Goal: Information Seeking & Learning: Learn about a topic

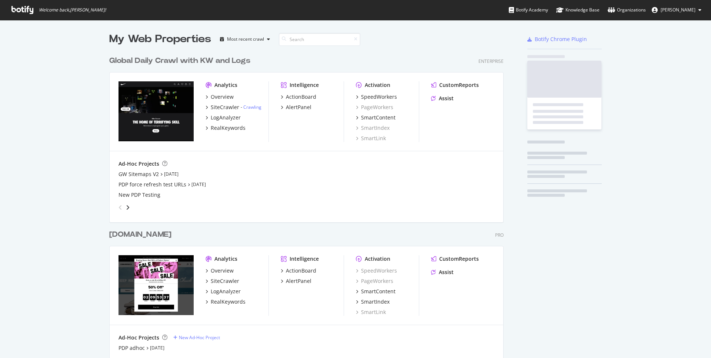
scroll to position [444, 400]
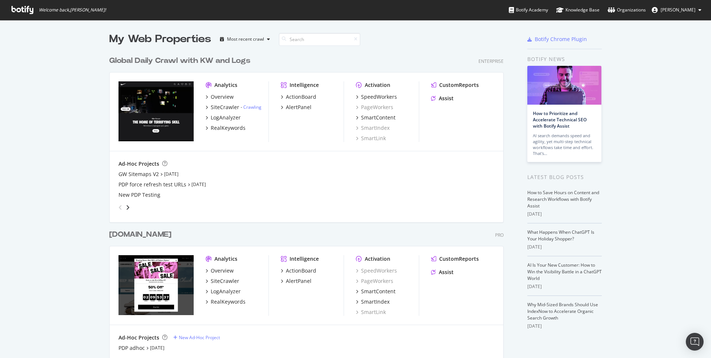
click at [174, 61] on div "Global Daily Crawl with KW and Logs" at bounding box center [179, 61] width 141 height 11
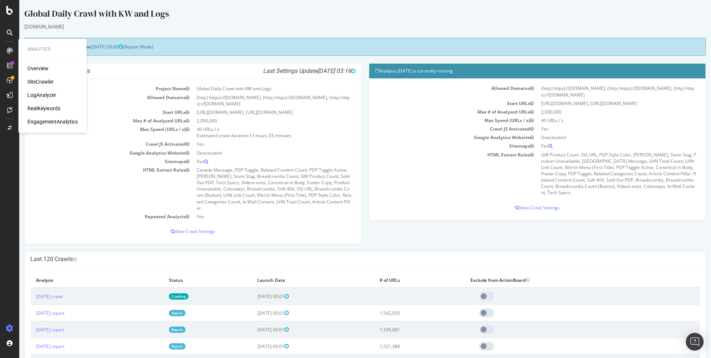
click at [42, 95] on div "LogAnalyzer" at bounding box center [41, 94] width 29 height 7
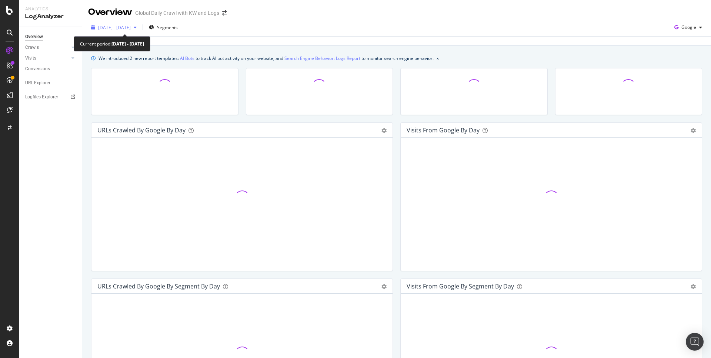
click at [131, 29] on span "[DATE] - [DATE]" at bounding box center [114, 27] width 33 height 6
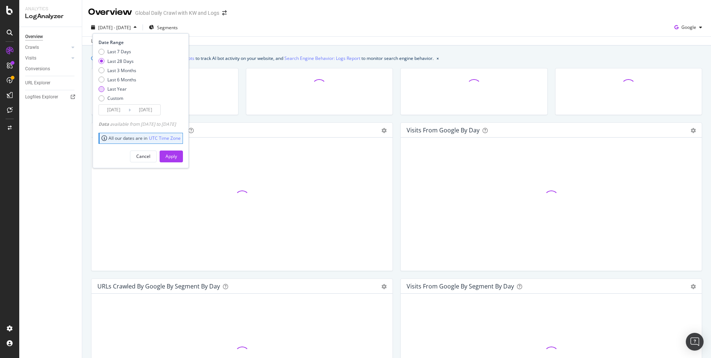
click at [106, 86] on div "Last Year" at bounding box center [117, 89] width 38 height 6
type input "[DATE]"
click at [177, 158] on div "Apply" at bounding box center [170, 156] width 11 height 6
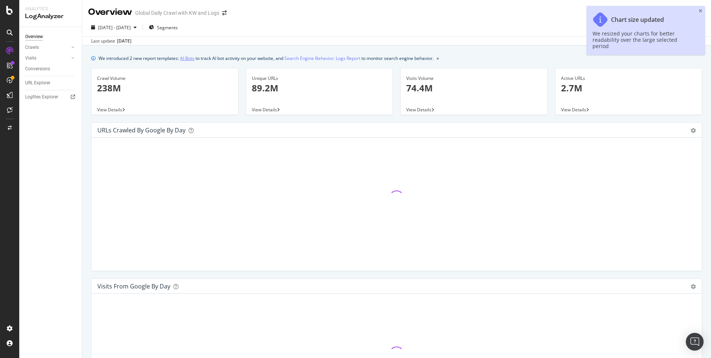
click at [187, 59] on link "AI Bots" at bounding box center [187, 58] width 14 height 8
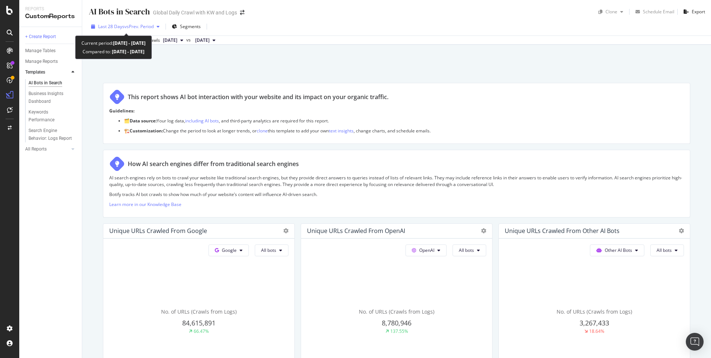
click at [150, 26] on span "vs Prev. Period" at bounding box center [138, 26] width 29 height 6
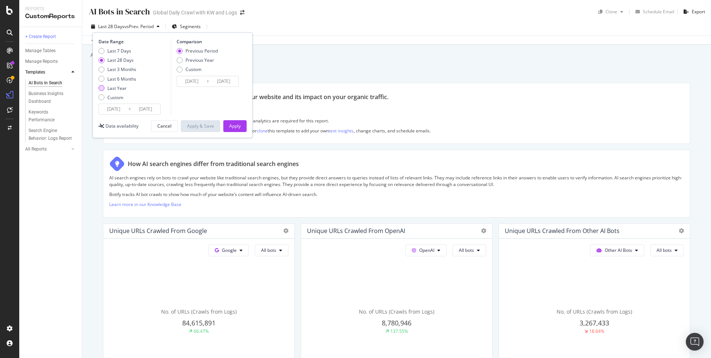
click at [111, 87] on div "Last Year" at bounding box center [116, 88] width 19 height 6
type input "[DATE]"
click at [232, 123] on div "Apply" at bounding box center [234, 126] width 11 height 6
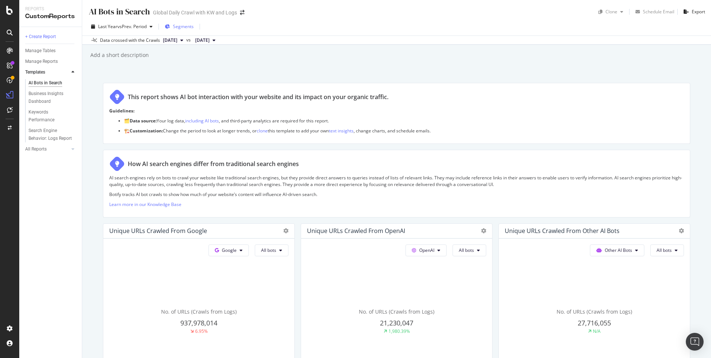
click at [175, 26] on span "Segments" at bounding box center [183, 26] width 21 height 6
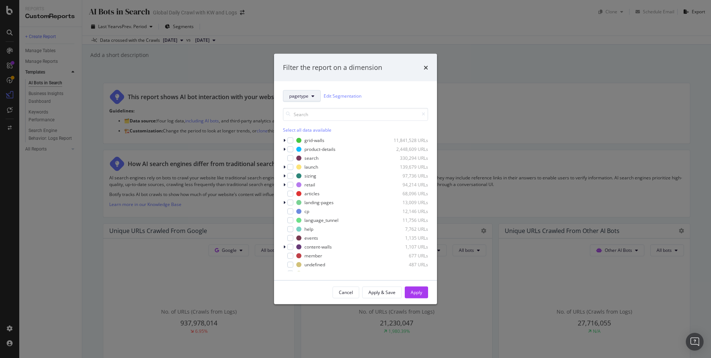
click at [311, 97] on button "pagetype" at bounding box center [302, 96] width 38 height 12
click at [312, 95] on icon "modal" at bounding box center [312, 96] width 3 height 4
click at [292, 134] on span "Geos" at bounding box center [316, 136] width 55 height 7
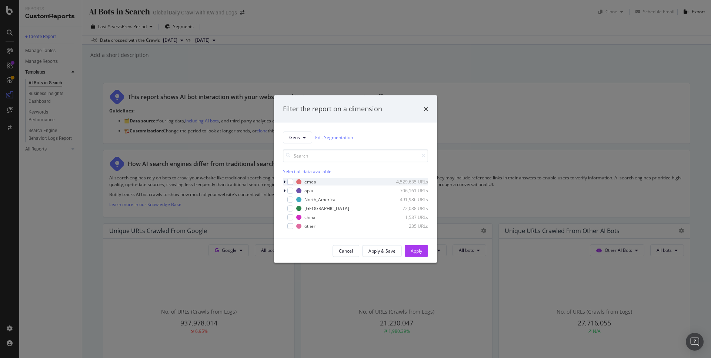
click at [284, 182] on icon "modal" at bounding box center [284, 182] width 2 height 4
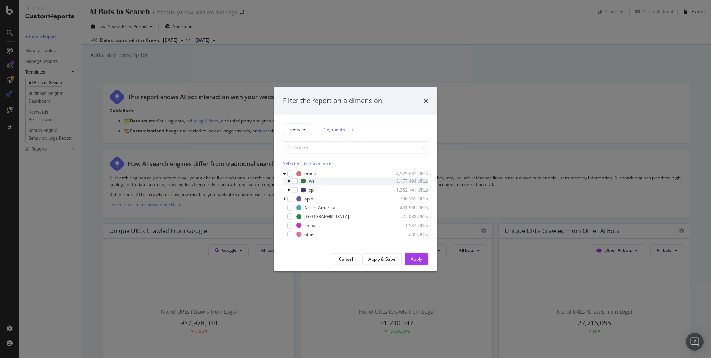
click at [288, 183] on div "modal" at bounding box center [289, 180] width 4 height 7
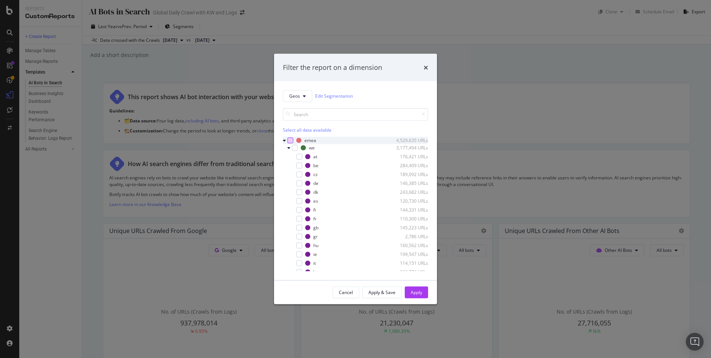
click at [292, 140] on div "modal" at bounding box center [290, 140] width 6 height 6
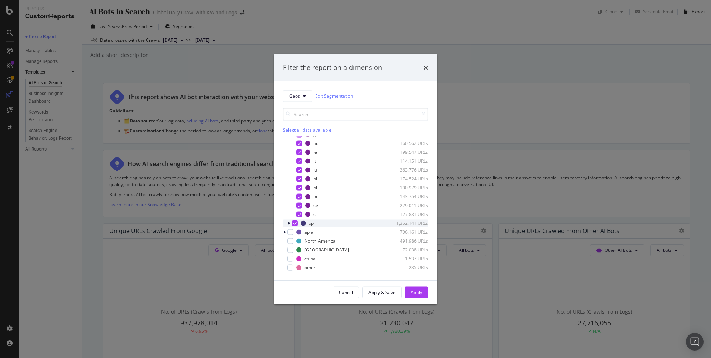
click at [294, 224] on icon "modal" at bounding box center [294, 223] width 3 height 4
click at [289, 223] on icon "modal" at bounding box center [289, 223] width 2 height 4
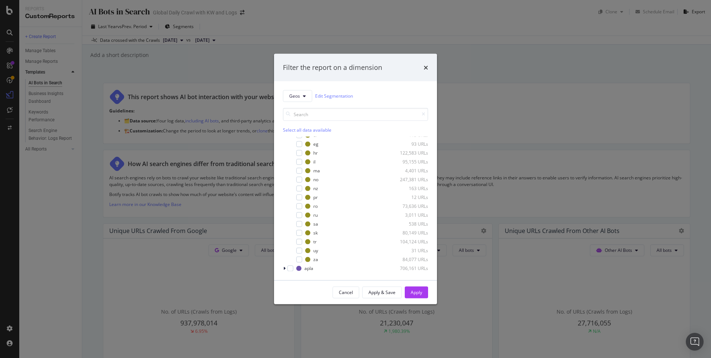
scroll to position [258, 0]
click at [429, 292] on div "Cancel Apply & Save Apply" at bounding box center [355, 293] width 163 height 24
click at [419, 294] on div "Apply" at bounding box center [416, 293] width 11 height 6
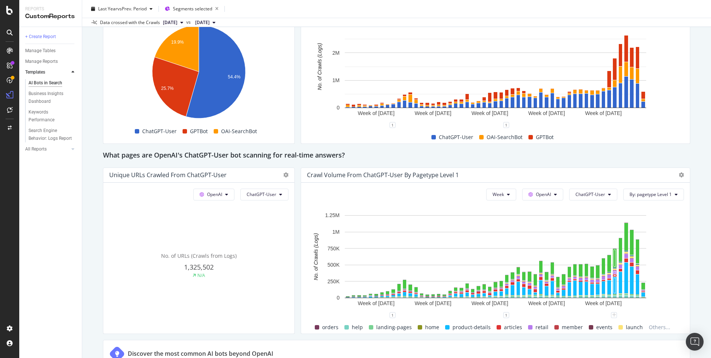
scroll to position [699, 0]
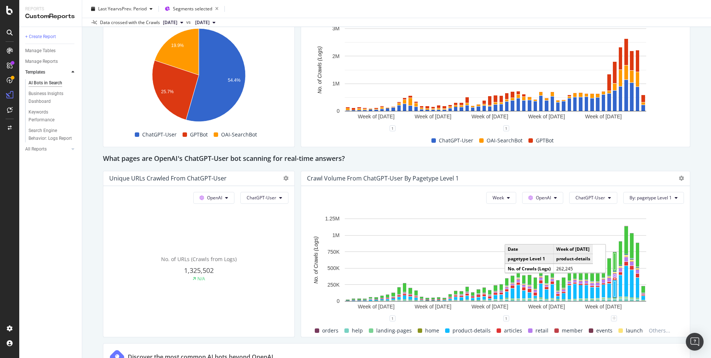
click at [295, 223] on div "This report shows AI bot interaction with your website and its impact on your o…" at bounding box center [396, 104] width 587 height 1440
click at [299, 221] on div "This report shows AI bot interaction with your website and its impact on your o…" at bounding box center [396, 104] width 587 height 1440
click at [296, 274] on div "This report shows AI bot interaction with your website and its impact on your o…" at bounding box center [396, 104] width 587 height 1440
click at [682, 175] on div at bounding box center [681, 178] width 5 height 7
click at [682, 180] on icon at bounding box center [681, 178] width 5 height 5
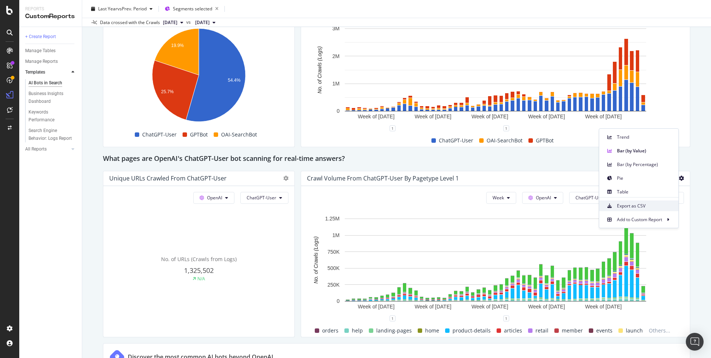
click at [637, 204] on span "Export as CSV" at bounding box center [645, 206] width 56 height 7
click at [297, 203] on div "This report shows AI bot interaction with your website and its impact on your o…" at bounding box center [396, 104] width 587 height 1440
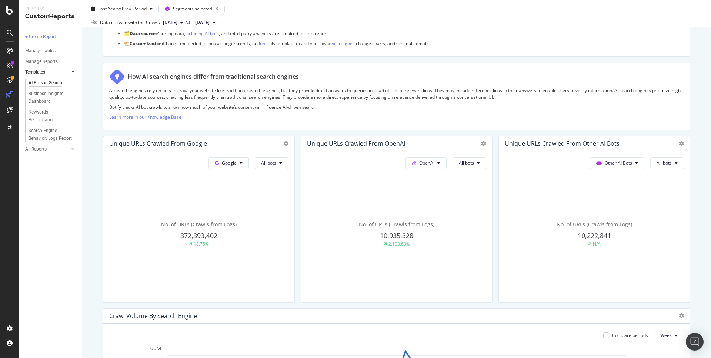
scroll to position [89, 0]
drag, startPoint x: 415, startPoint y: 235, endPoint x: 381, endPoint y: 235, distance: 34.4
click at [381, 235] on div "10,935,328" at bounding box center [396, 235] width 179 height 10
copy span "10,935,328"
click at [474, 164] on button "All bots" at bounding box center [469, 161] width 34 height 12
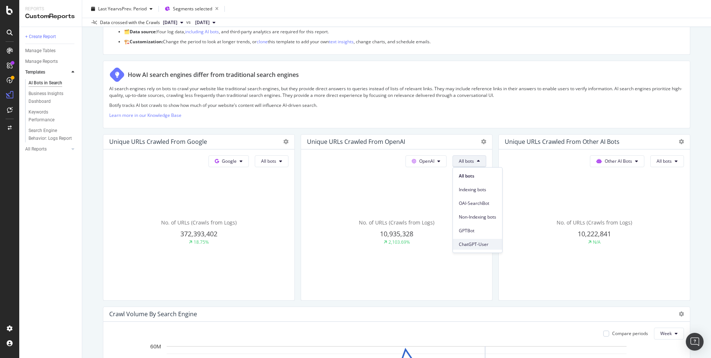
click at [470, 244] on span "ChatGPT-User" at bounding box center [477, 244] width 37 height 7
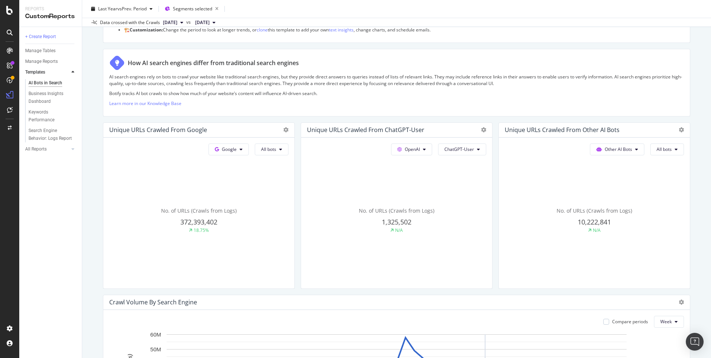
scroll to position [102, 0]
click at [659, 150] on span "All bots" at bounding box center [663, 148] width 15 height 6
click at [674, 205] on span "Non-Indexing bots" at bounding box center [676, 203] width 41 height 7
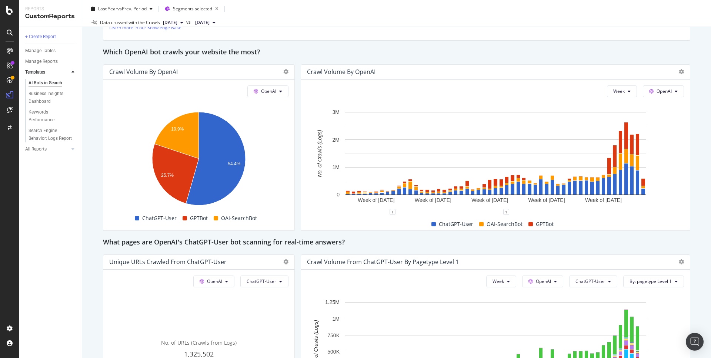
scroll to position [618, 0]
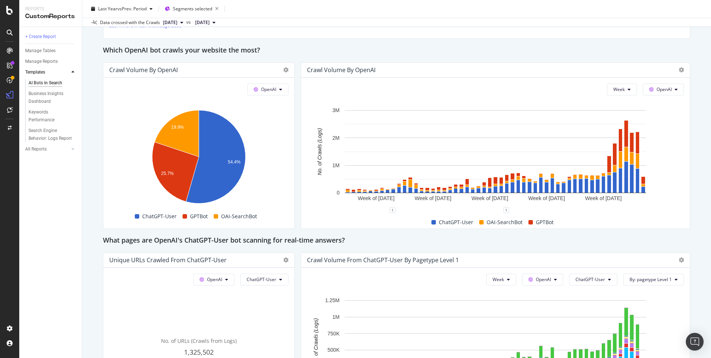
click at [96, 104] on div "AI Bots in Search AI Bots in Search Global Daily Crawl with KW and Logs Clone S…" at bounding box center [396, 179] width 629 height 358
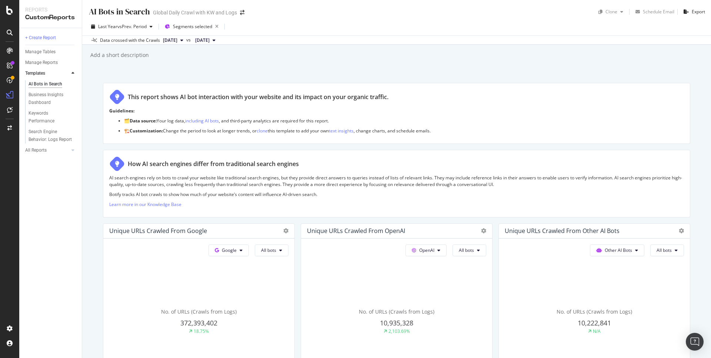
scroll to position [93, 0]
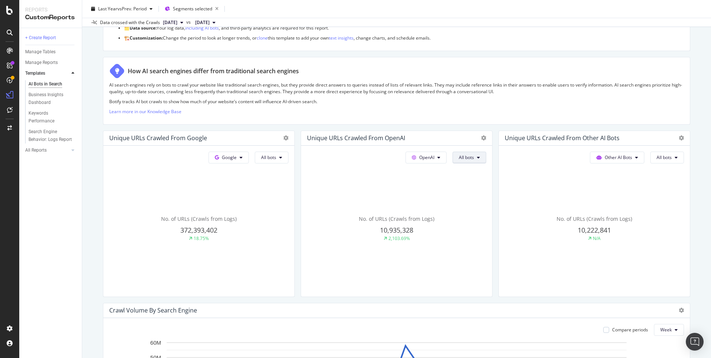
click at [472, 154] on span "All bots" at bounding box center [466, 157] width 15 height 6
click at [498, 264] on div "Unique URLs Crawled from Other AI Bots Other AI Bots All bots No. of URLs (Craw…" at bounding box center [594, 214] width 192 height 167
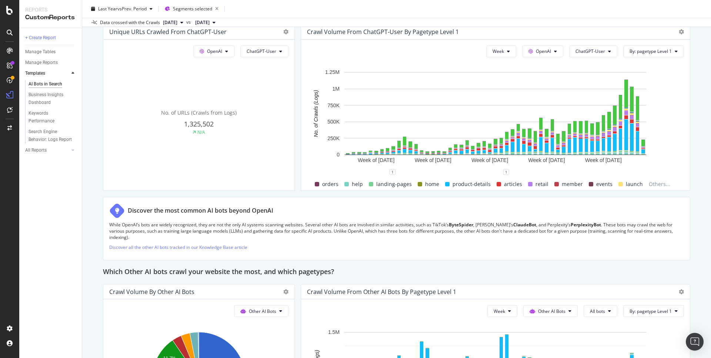
scroll to position [847, 0]
click at [595, 52] on span "ChatGPT-User" at bounding box center [590, 50] width 30 height 6
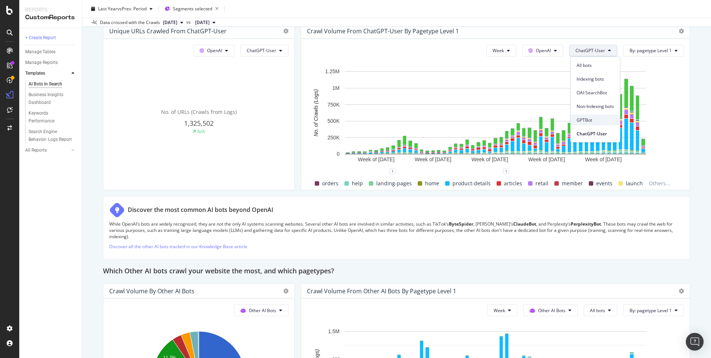
click at [589, 120] on span "GPTBot" at bounding box center [594, 120] width 37 height 7
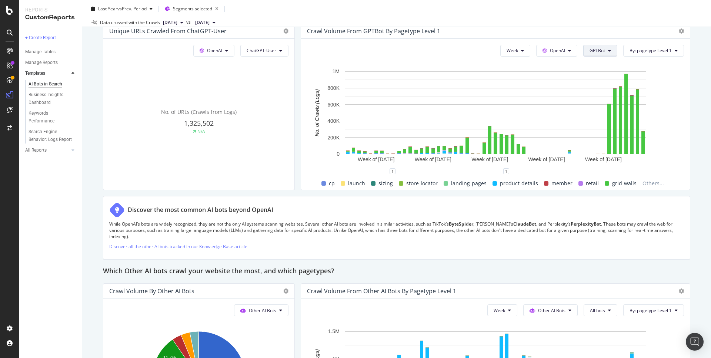
click at [597, 53] on span "GPTBot" at bounding box center [597, 50] width 16 height 6
click at [607, 94] on span "OAI-SearchBot" at bounding box center [608, 93] width 37 height 7
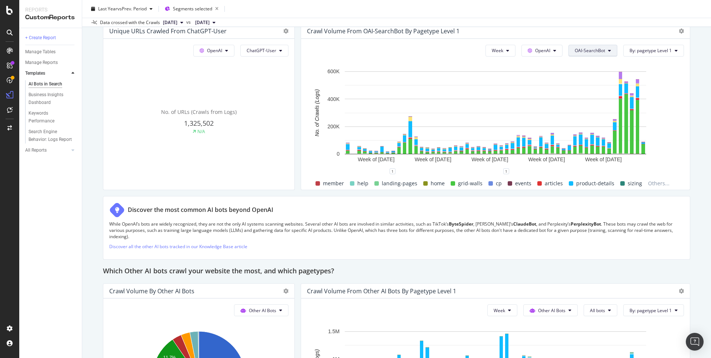
click at [598, 54] on span "OAI-SearchBot" at bounding box center [590, 50] width 30 height 6
click at [589, 131] on span "ChatGPT-User" at bounding box center [593, 134] width 37 height 7
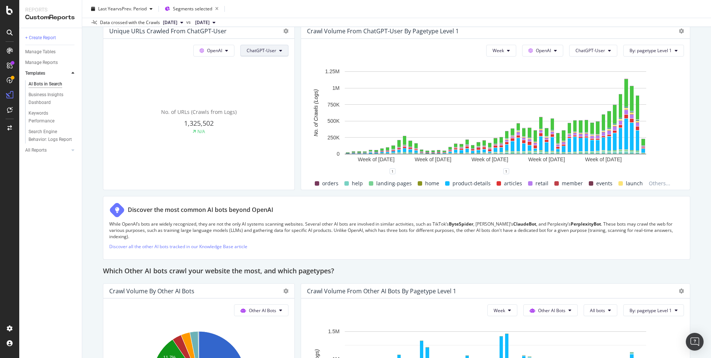
click at [284, 49] on button "ChatGPT-User" at bounding box center [264, 51] width 48 height 12
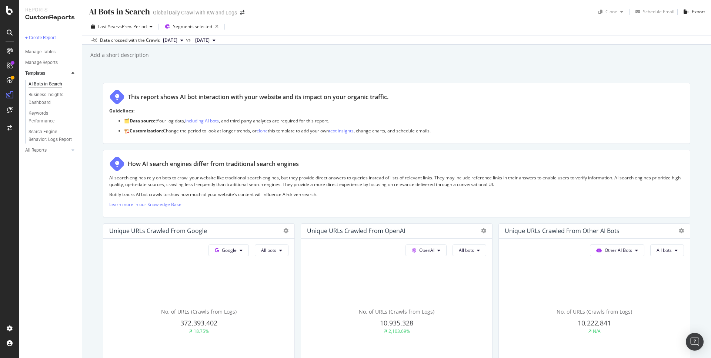
scroll to position [163, 0]
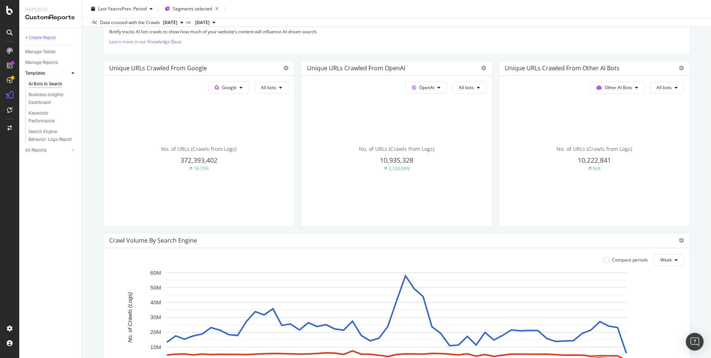
click at [429, 89] on span "OpenAI" at bounding box center [426, 87] width 15 height 6
click at [460, 88] on span "All bots" at bounding box center [466, 87] width 15 height 6
click at [466, 171] on span "ChatGPT-User" at bounding box center [477, 171] width 37 height 7
click at [474, 90] on button "ChatGPT-User" at bounding box center [462, 88] width 48 height 12
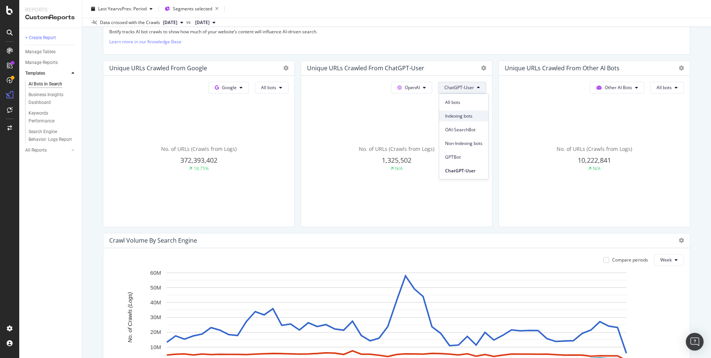
click at [462, 118] on span "Indexing bots" at bounding box center [463, 116] width 37 height 7
click at [465, 92] on button "Indexing bots" at bounding box center [463, 88] width 46 height 12
click at [458, 98] on div "All bots" at bounding box center [464, 102] width 49 height 11
click at [236, 90] on span "Google" at bounding box center [229, 87] width 15 height 6
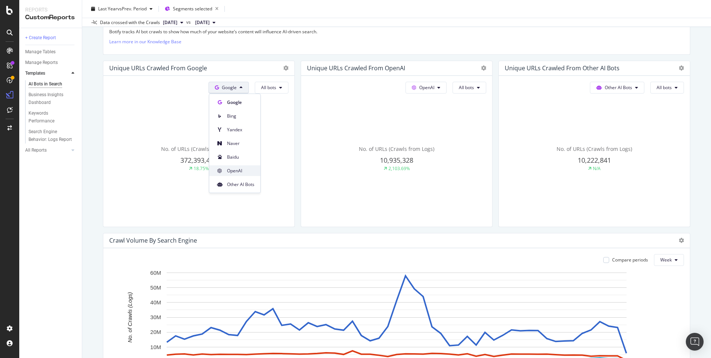
click at [233, 171] on span "OpenAI" at bounding box center [240, 171] width 27 height 7
click at [273, 83] on button "All bots" at bounding box center [272, 88] width 34 height 12
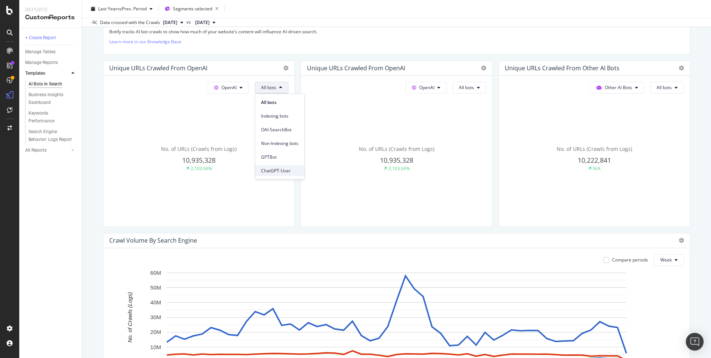
click at [272, 174] on span "ChatGPT-User" at bounding box center [279, 171] width 37 height 7
click at [225, 87] on button "OpenAI" at bounding box center [213, 88] width 41 height 12
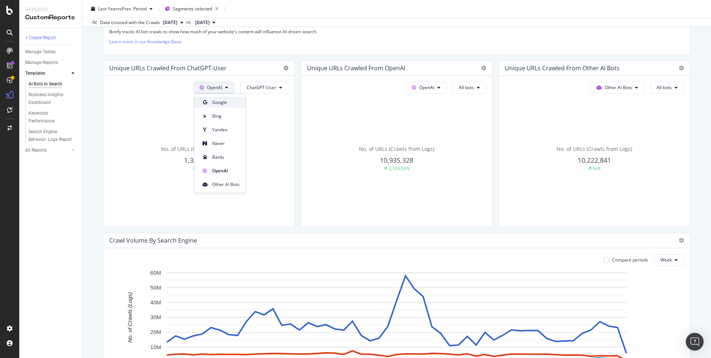
click at [222, 104] on span "Google" at bounding box center [225, 102] width 27 height 7
click at [282, 86] on icon at bounding box center [280, 88] width 3 height 4
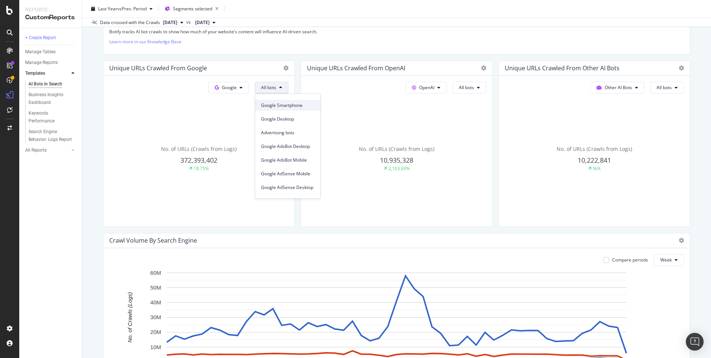
scroll to position [118, 0]
click at [237, 92] on button "Google" at bounding box center [228, 88] width 40 height 12
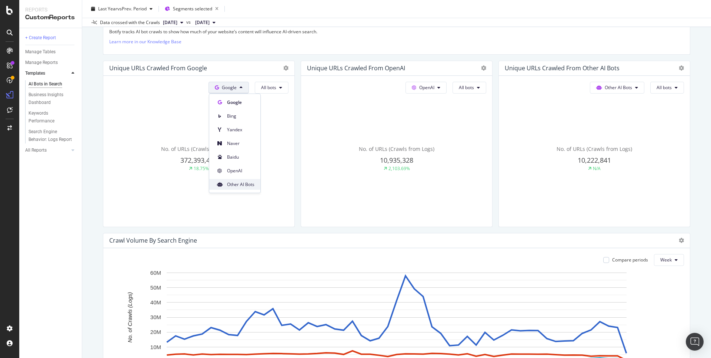
click at [244, 184] on span "Other AI Bots" at bounding box center [240, 184] width 27 height 7
click at [231, 89] on span "Other AI Bots" at bounding box center [222, 87] width 27 height 6
click at [222, 164] on div "OpenAI" at bounding box center [221, 170] width 53 height 14
click at [223, 83] on button "OpenAI" at bounding box center [228, 88] width 41 height 12
click at [269, 90] on span "All bots" at bounding box center [268, 87] width 15 height 6
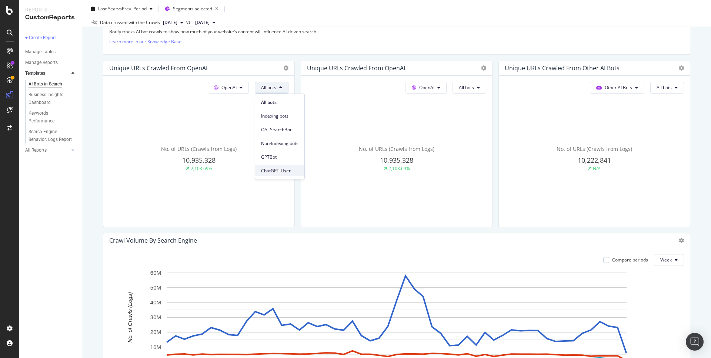
click at [270, 171] on span "ChatGPT-User" at bounding box center [279, 171] width 37 height 7
click at [467, 92] on button "All bots" at bounding box center [469, 88] width 34 height 12
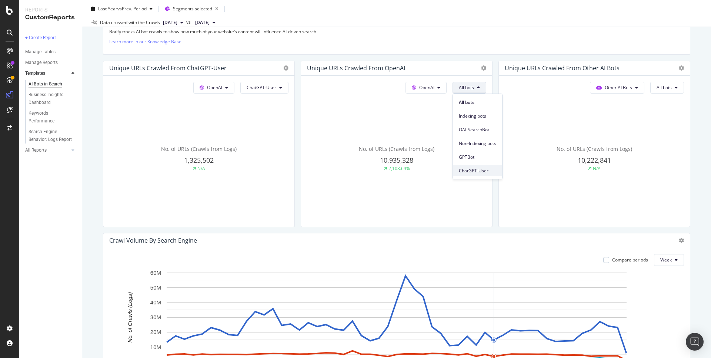
click at [469, 167] on div "ChatGPT-User" at bounding box center [477, 170] width 49 height 11
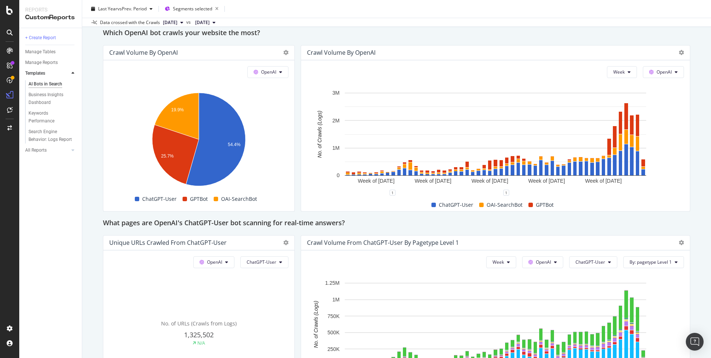
scroll to position [645, 0]
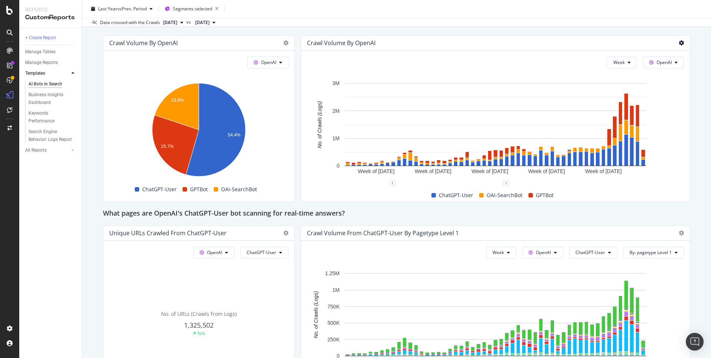
click at [682, 41] on icon at bounding box center [681, 42] width 5 height 5
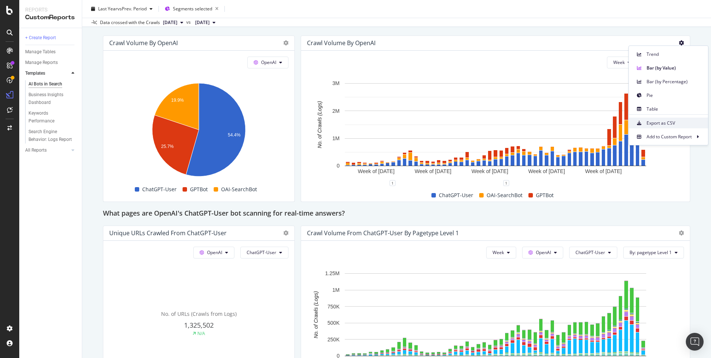
click at [657, 127] on div "Export as CSV" at bounding box center [668, 123] width 79 height 11
